Goal: Find specific page/section: Find specific page/section

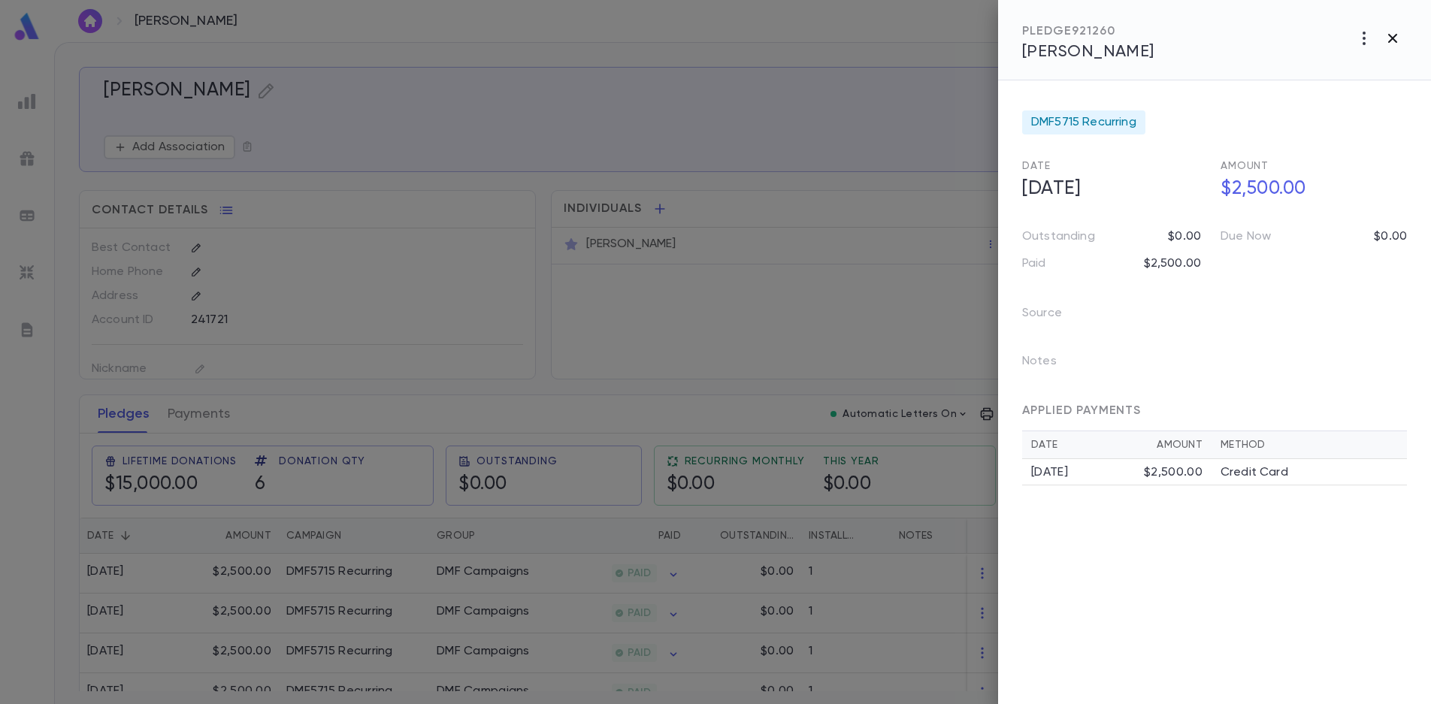
click at [1388, 37] on icon "button" at bounding box center [1392, 38] width 18 height 18
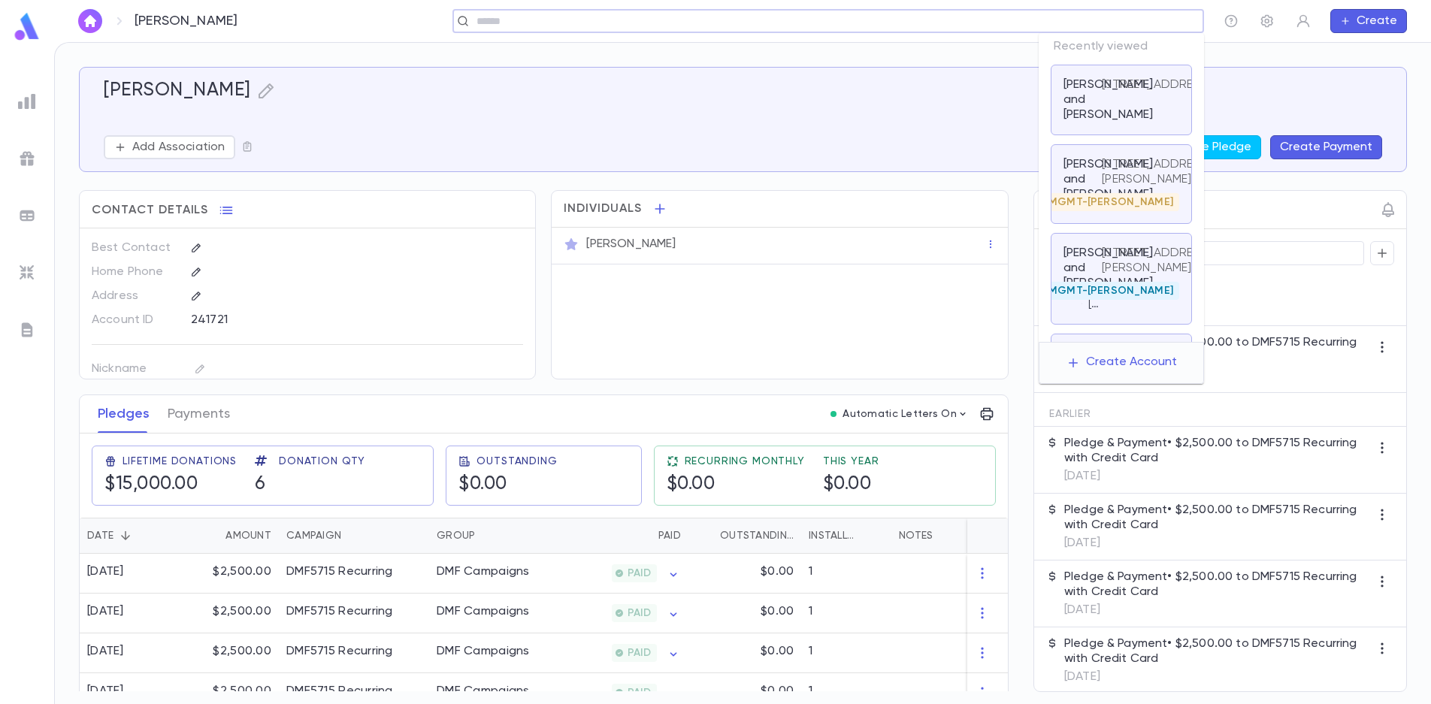
click at [1118, 22] on input "text" at bounding box center [823, 21] width 702 height 14
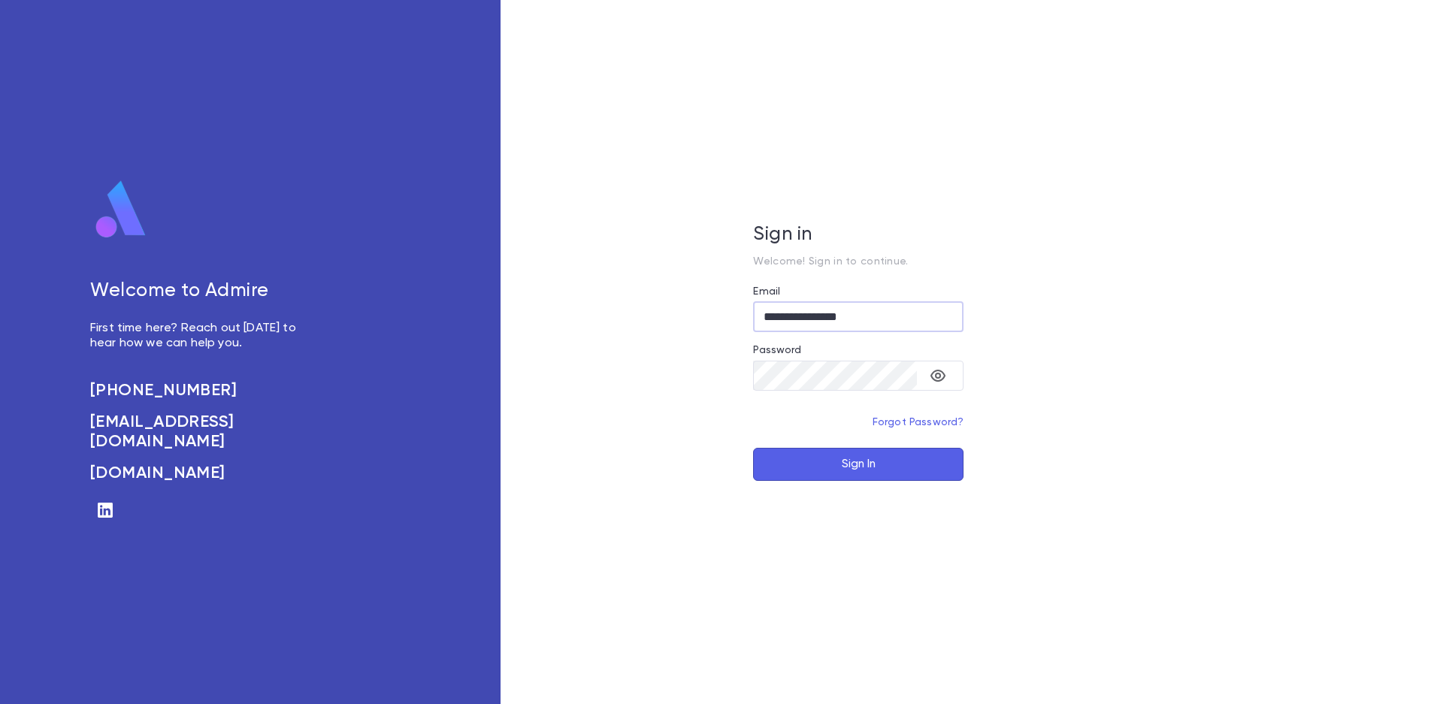
type input "**********"
click at [834, 468] on button "Sign In" at bounding box center [858, 464] width 210 height 33
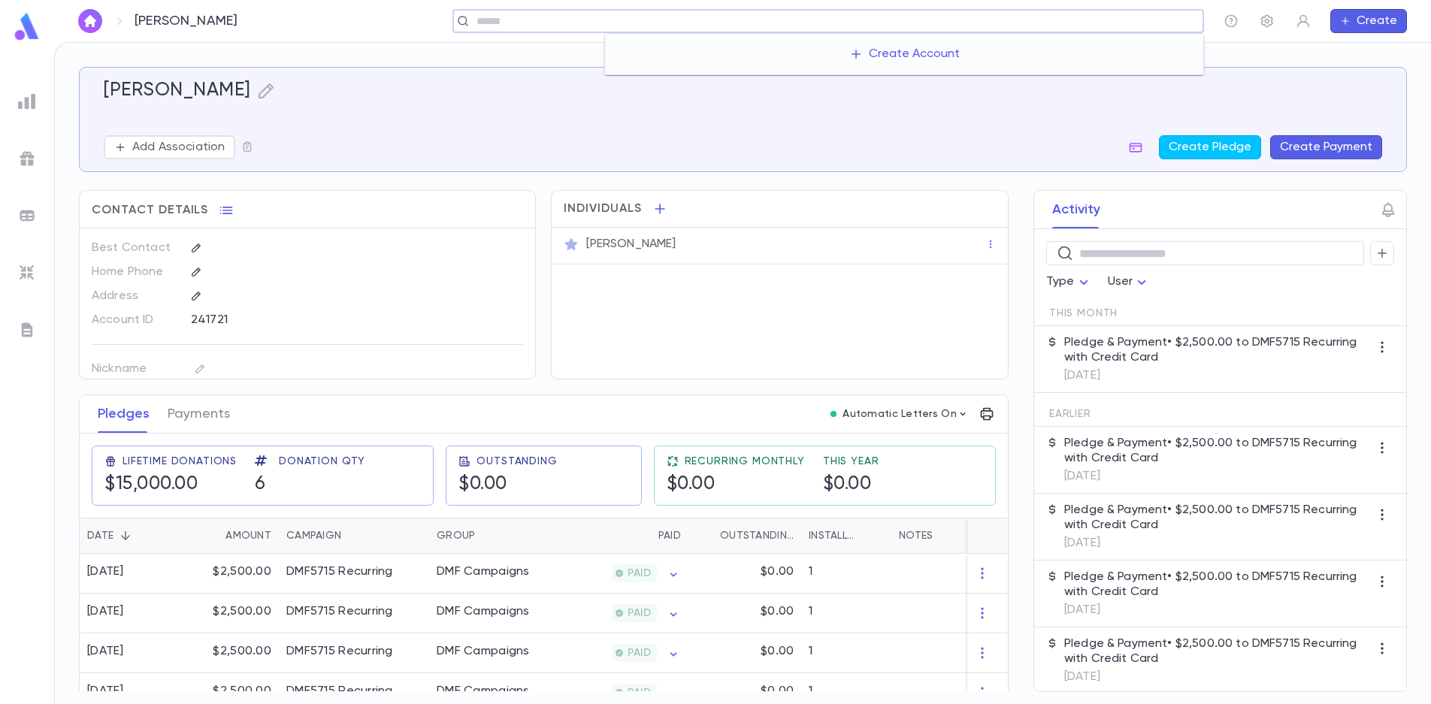
click at [1123, 17] on input "text" at bounding box center [834, 21] width 725 height 14
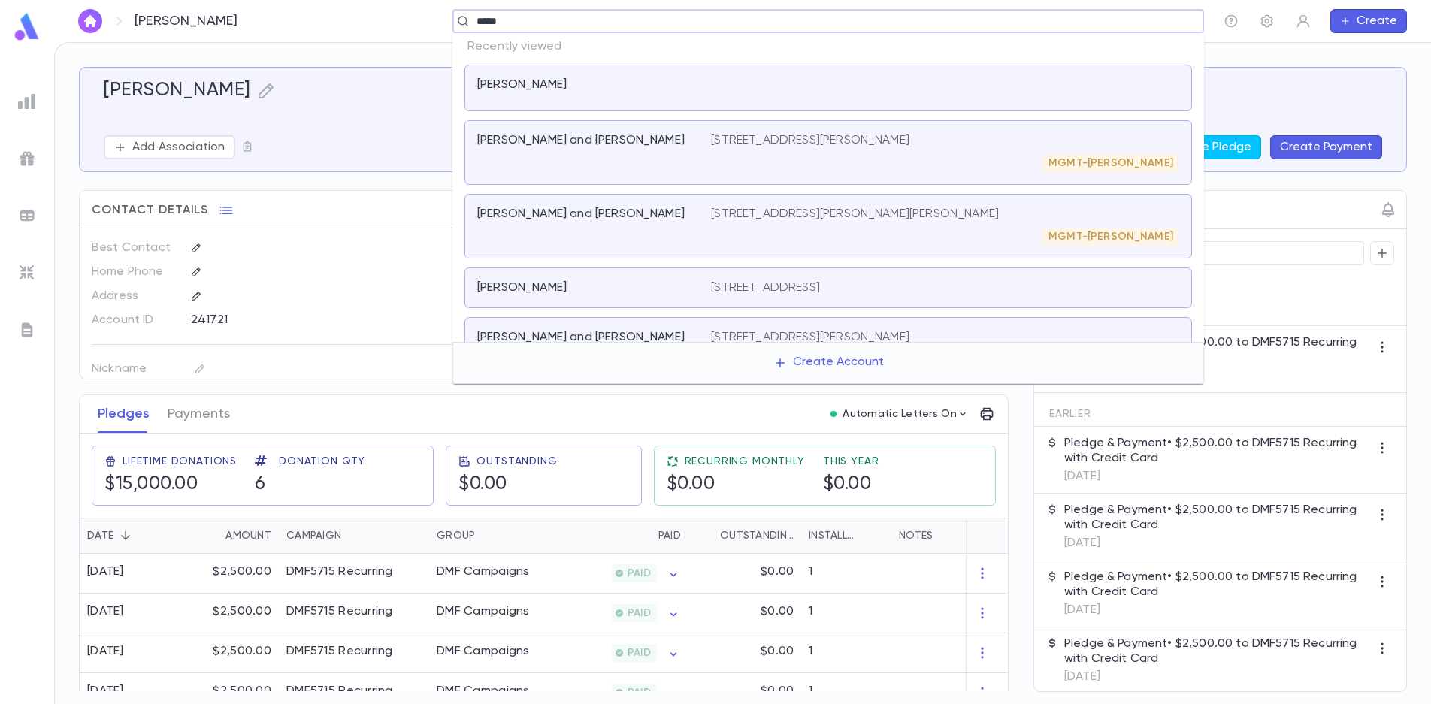
type input "******"
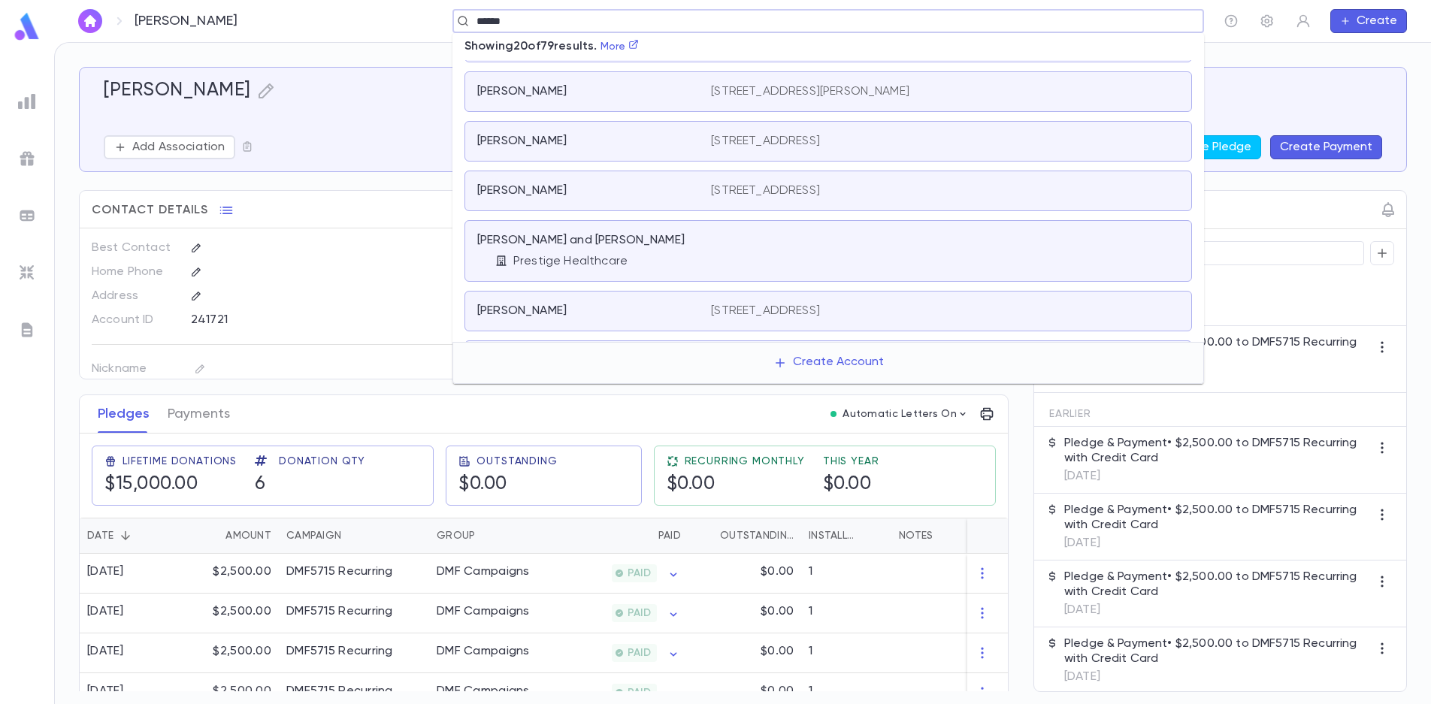
scroll to position [676, 0]
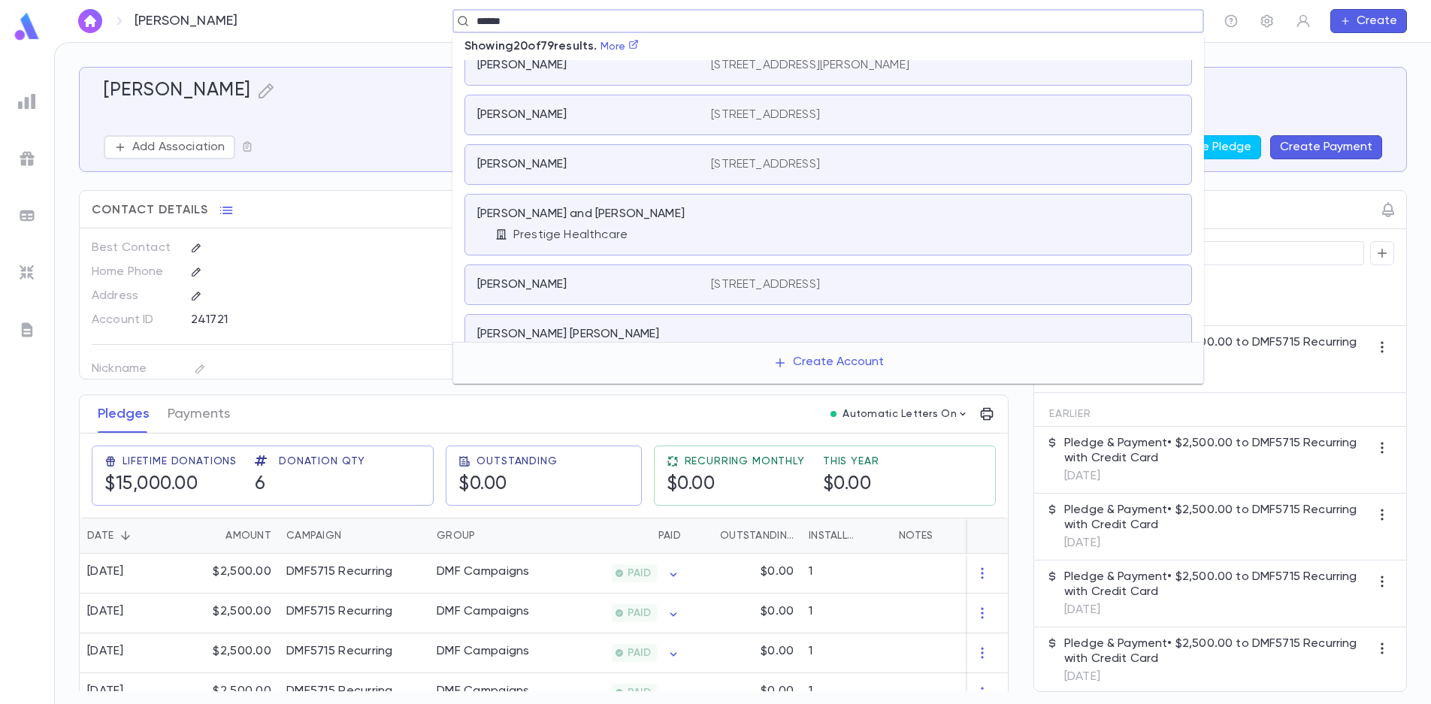
click at [706, 222] on div "[PERSON_NAME] and [PERSON_NAME] Prestige Healthcare" at bounding box center [594, 225] width 234 height 36
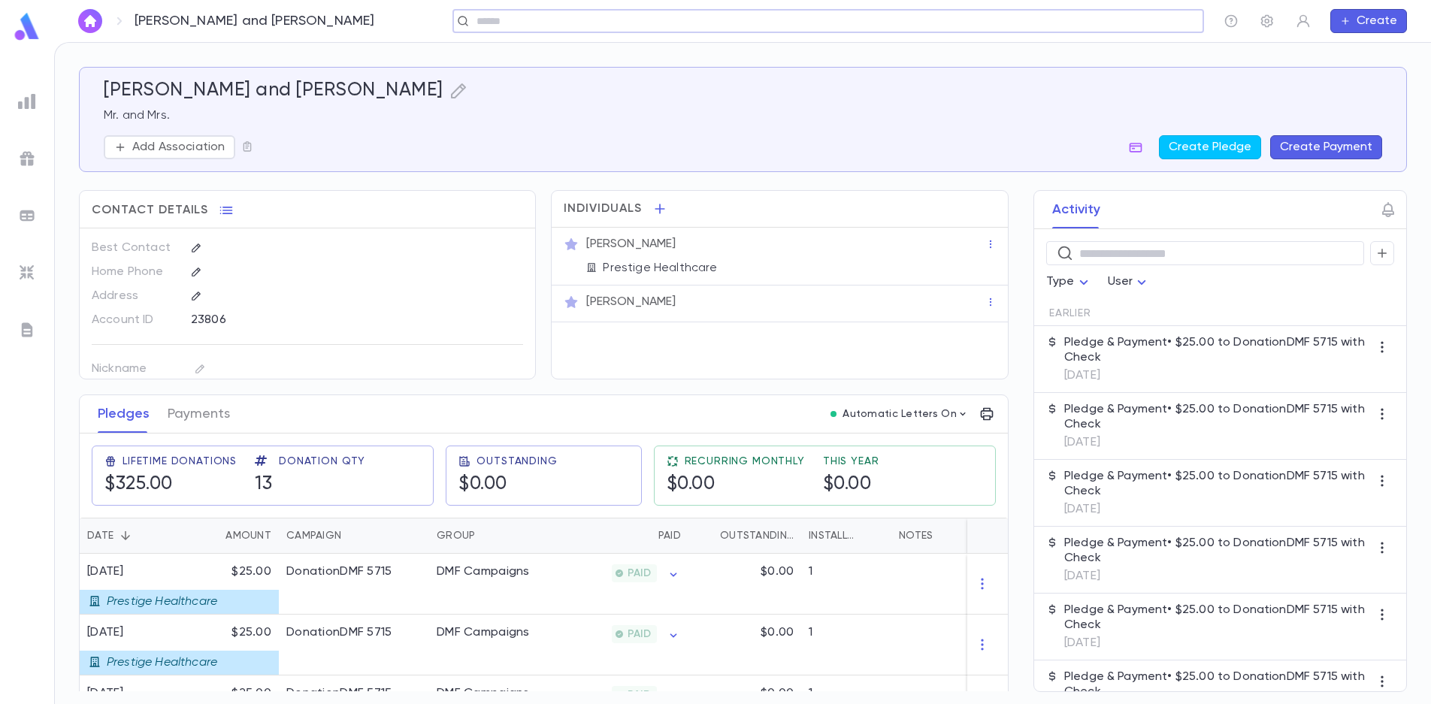
click at [562, 22] on input "text" at bounding box center [823, 21] width 702 height 14
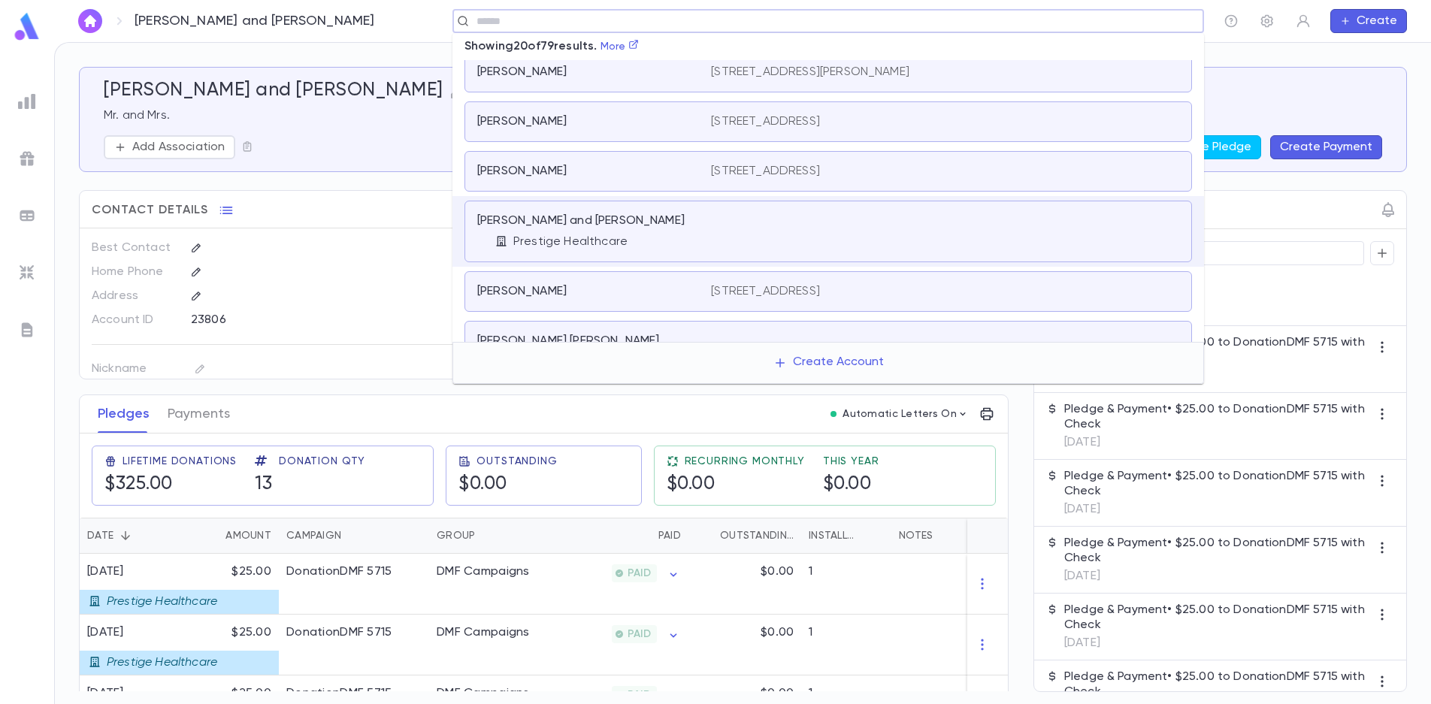
scroll to position [749, 0]
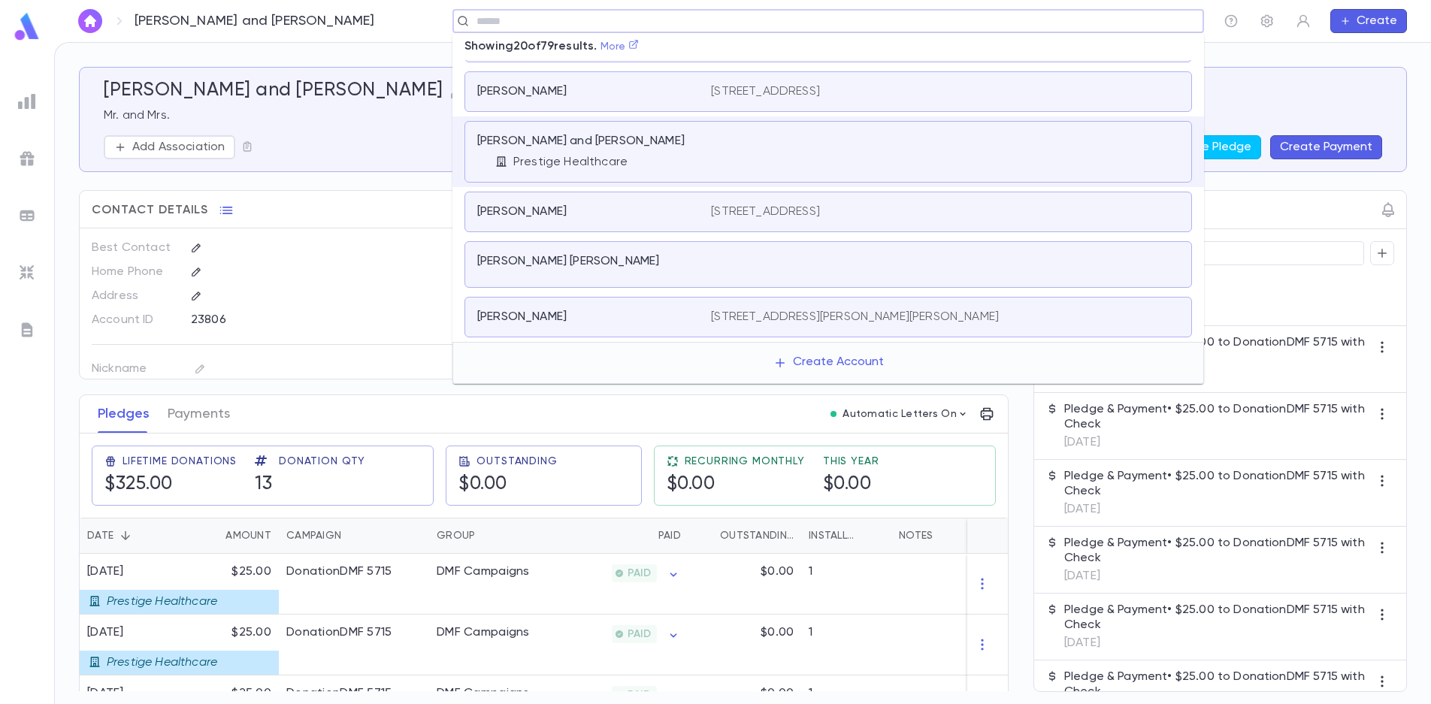
click at [625, 44] on link "More" at bounding box center [619, 46] width 39 height 11
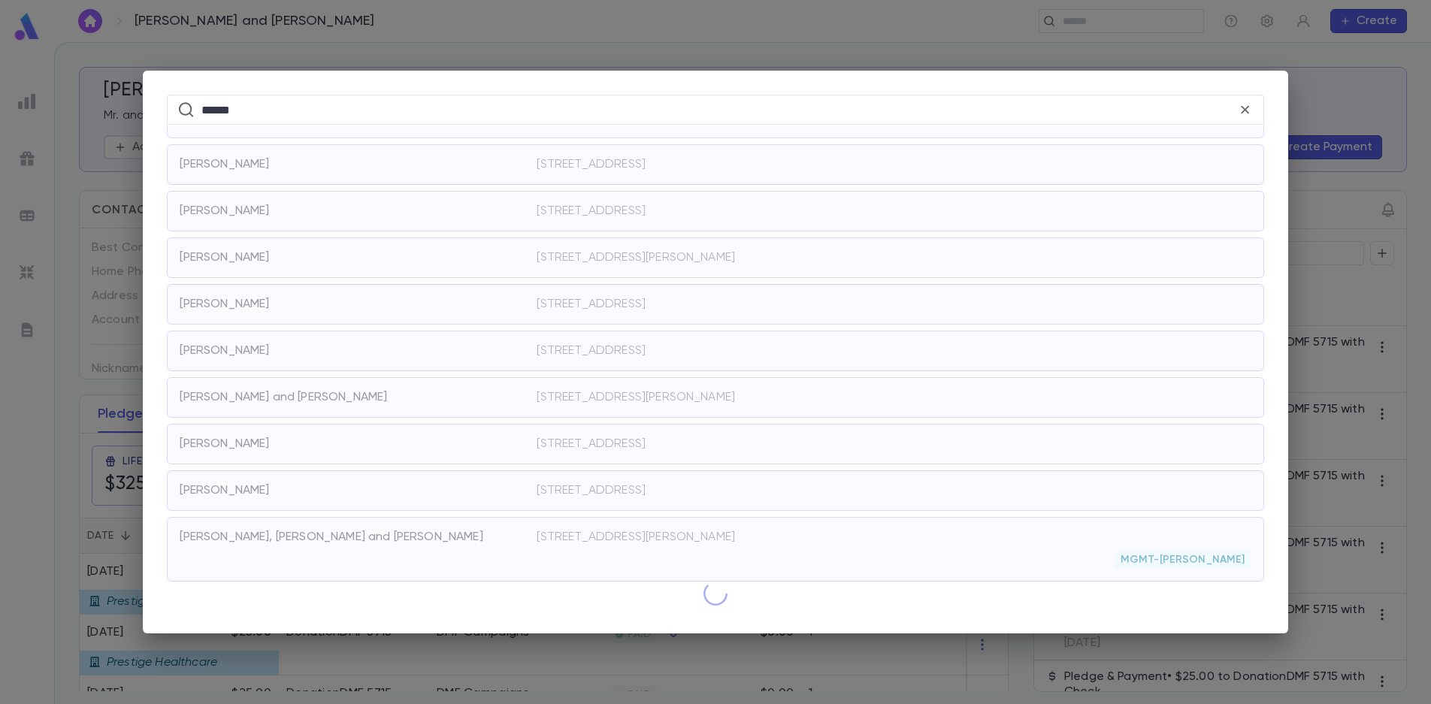
scroll to position [2413, 0]
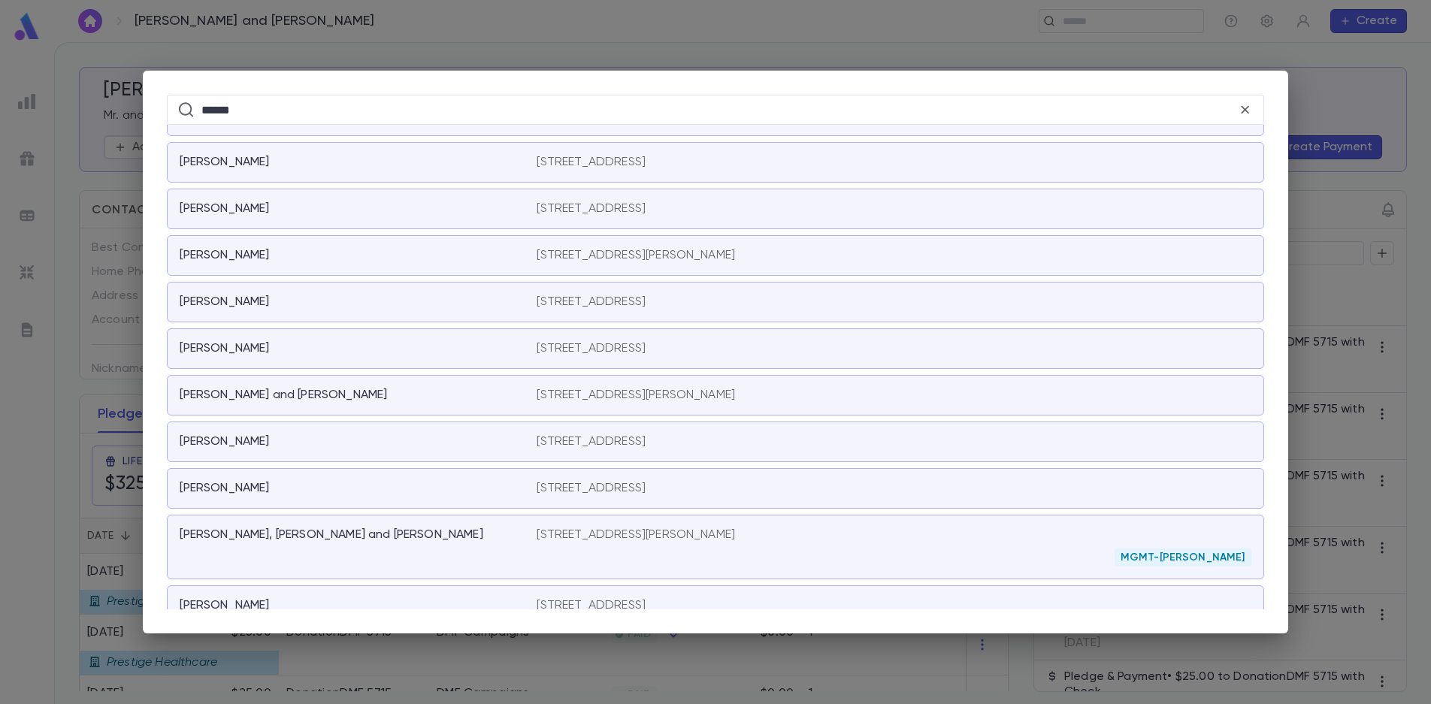
drag, startPoint x: 1251, startPoint y: 110, endPoint x: 1183, endPoint y: 105, distance: 67.8
click at [1250, 110] on icon at bounding box center [1245, 109] width 16 height 17
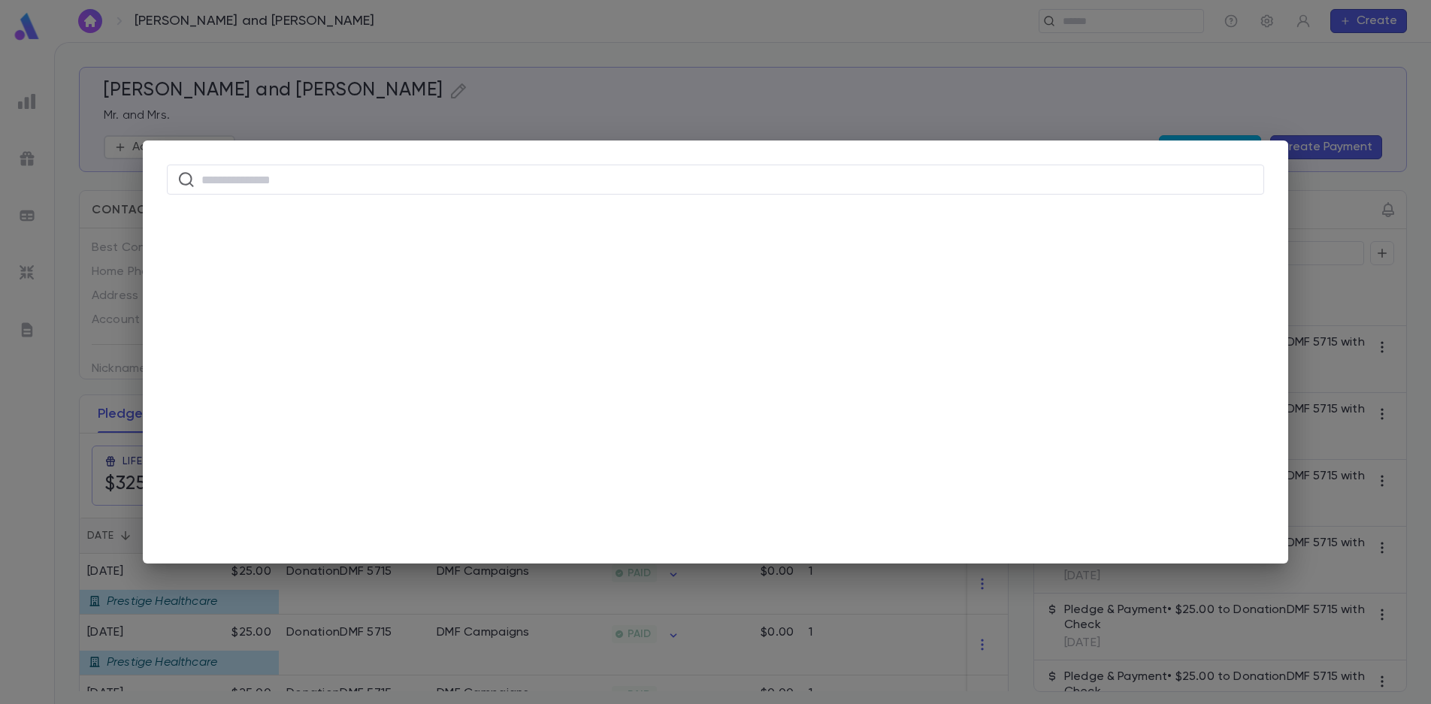
scroll to position [0, 0]
click at [1094, 23] on div "​" at bounding box center [715, 352] width 1431 height 704
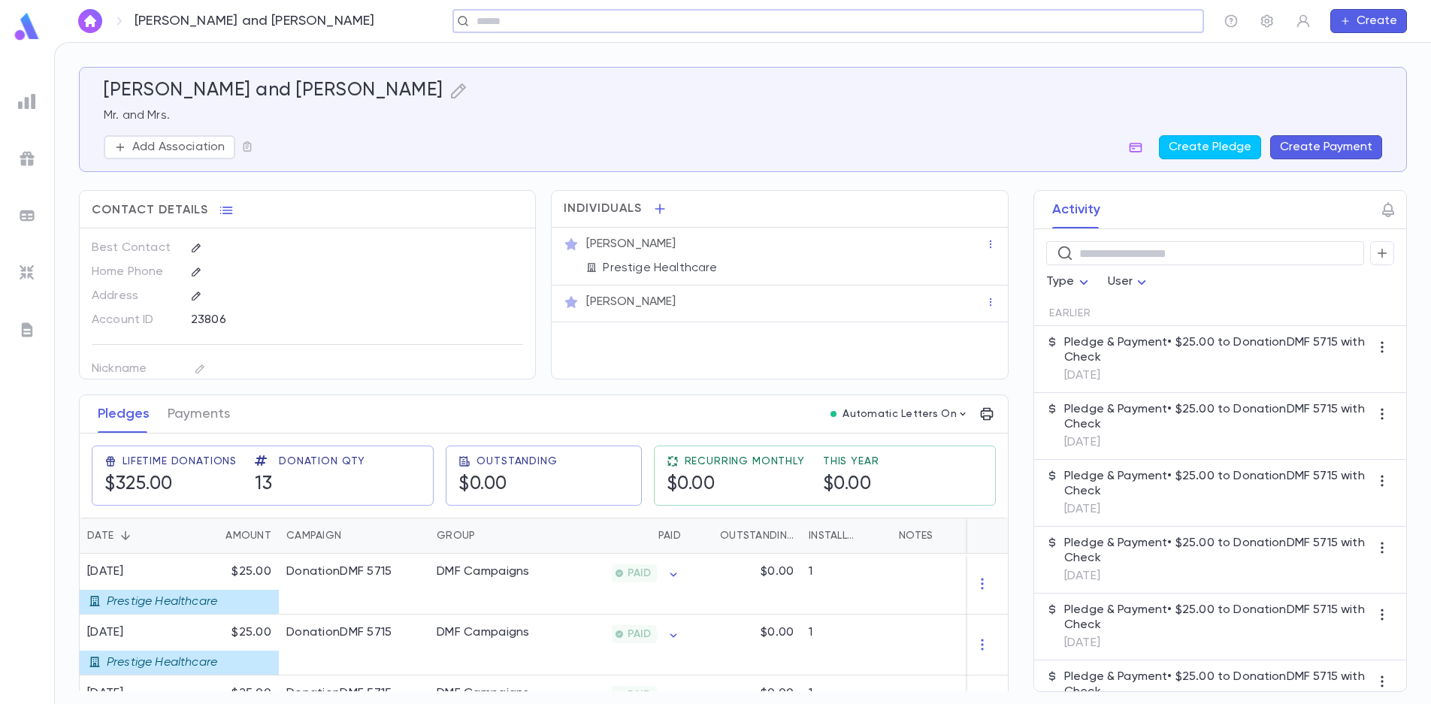
click at [1060, 26] on input "text" at bounding box center [823, 21] width 702 height 14
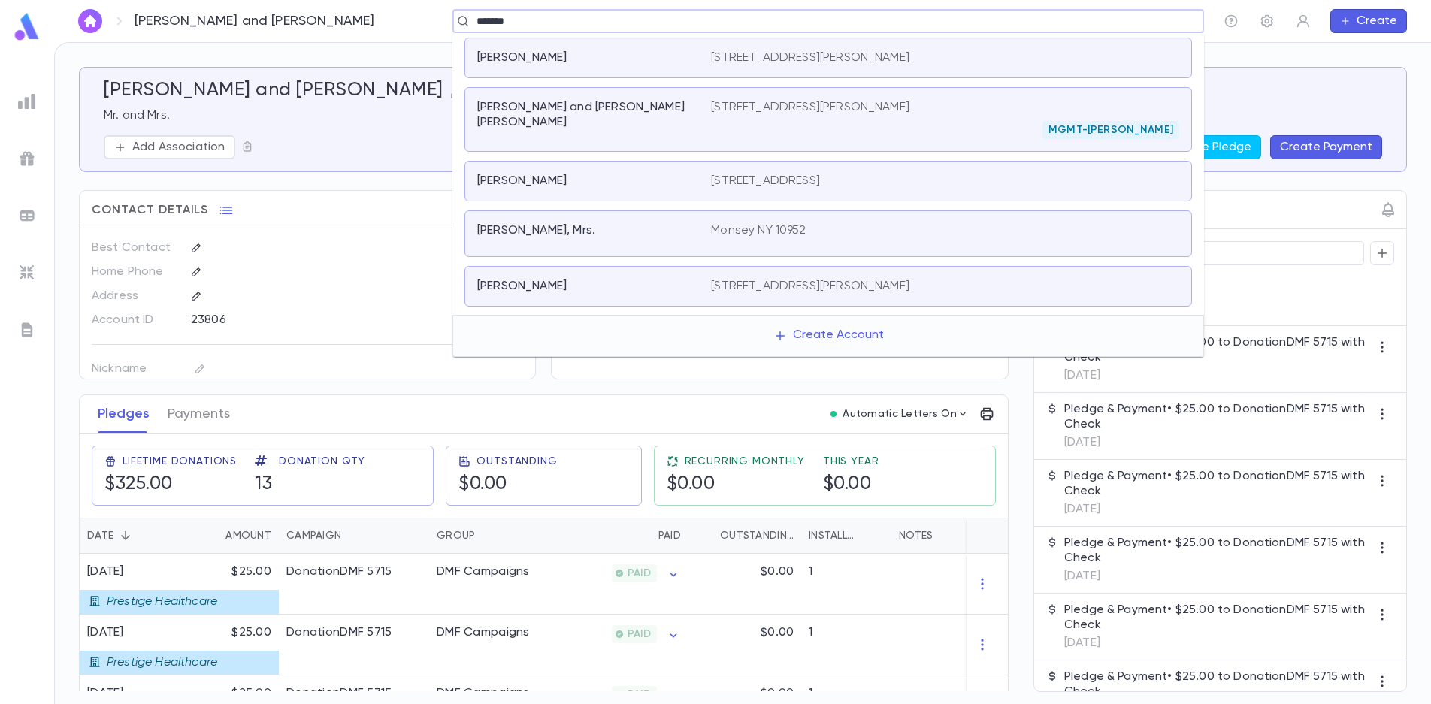
type input "*******"
